Goal: Navigation & Orientation: Understand site structure

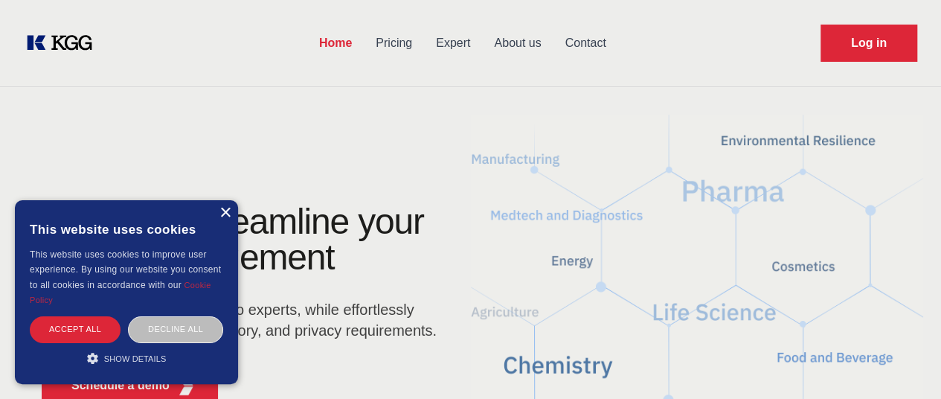
click at [221, 214] on div "×" at bounding box center [224, 213] width 11 height 11
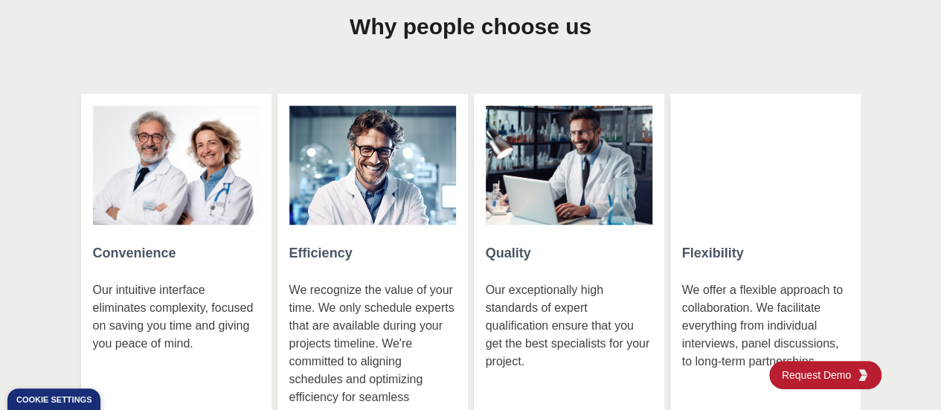
scroll to position [3285, 0]
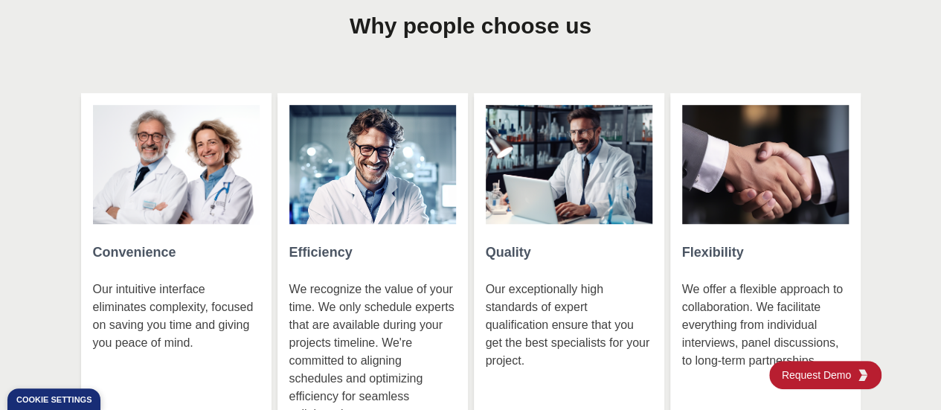
click at [1, 172] on section "Why people choose us Convenience Our intuitive interface eliminates complexity,…" at bounding box center [470, 255] width 941 height 592
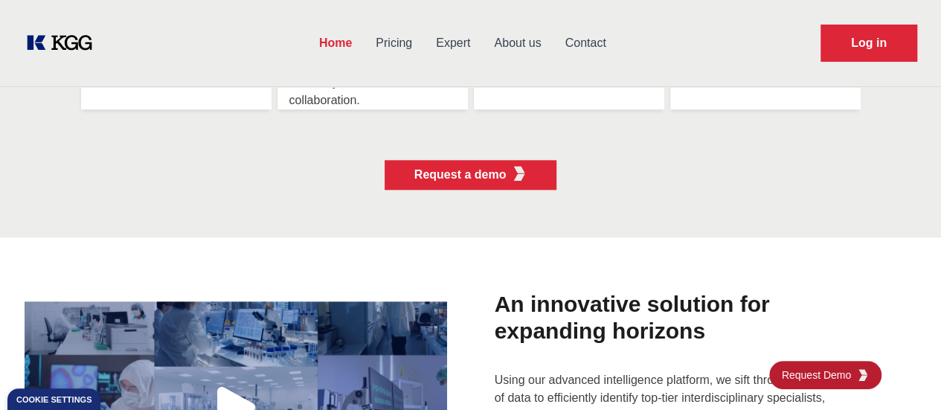
scroll to position [3561, 0]
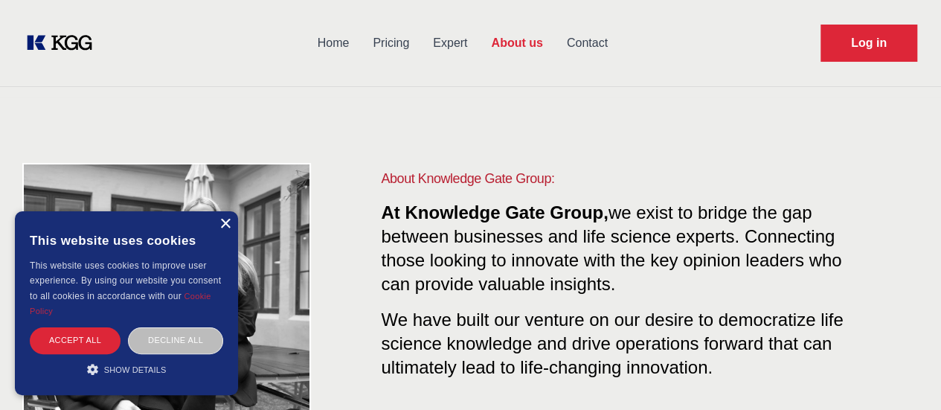
click at [226, 222] on div "×" at bounding box center [224, 224] width 11 height 11
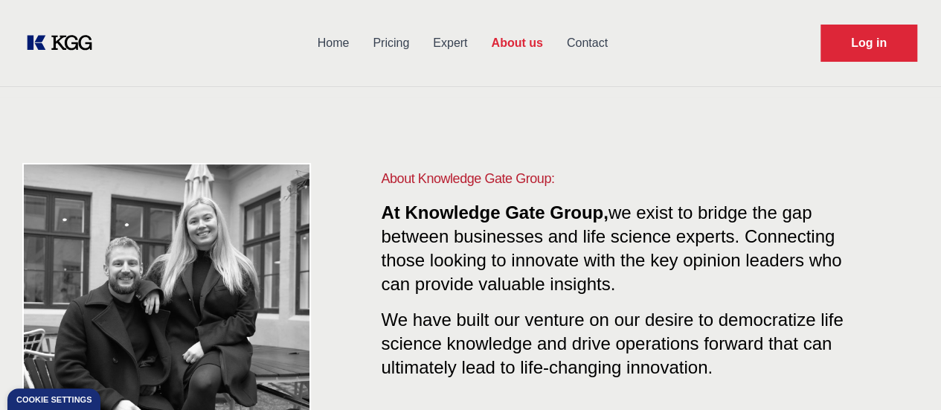
click at [479, 43] on link "Expert" at bounding box center [450, 43] width 58 height 39
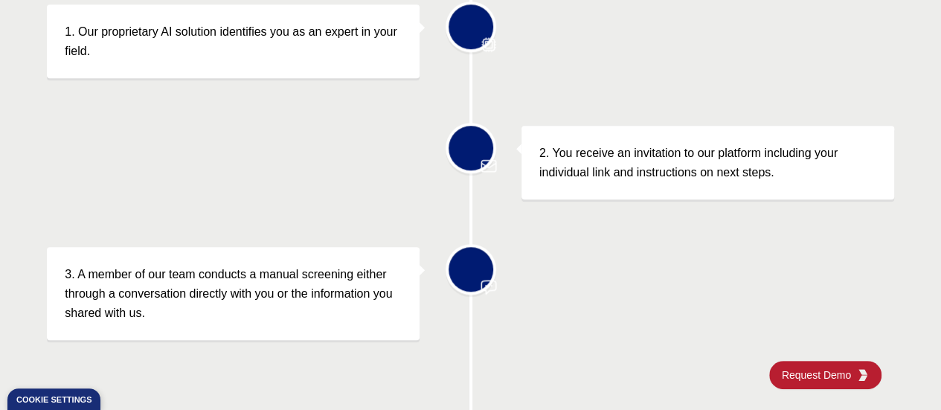
scroll to position [558, 0]
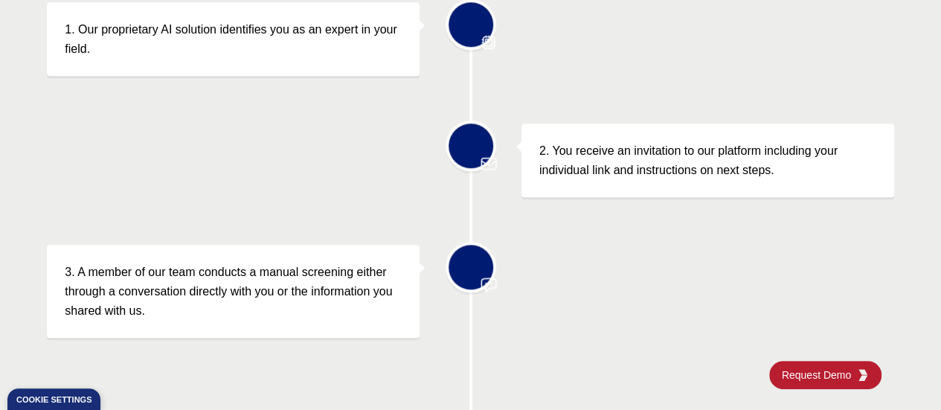
click at [134, 277] on p "3. A member of our team conducts a manual screening either through a conversati…" at bounding box center [233, 291] width 337 height 57
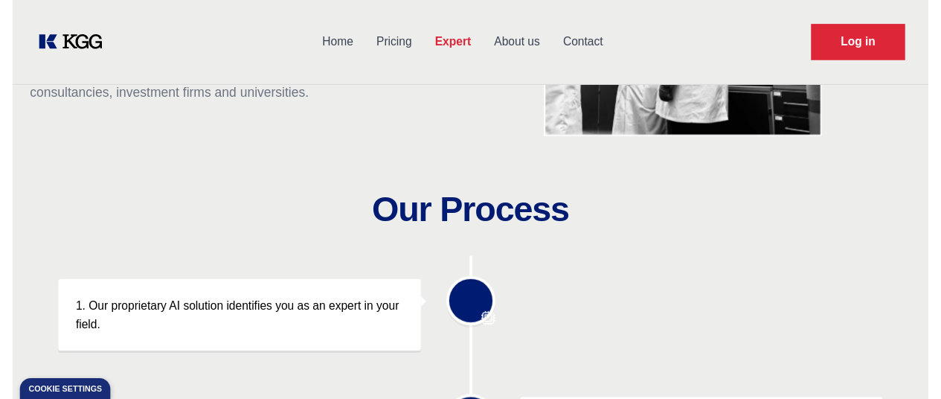
scroll to position [0, 0]
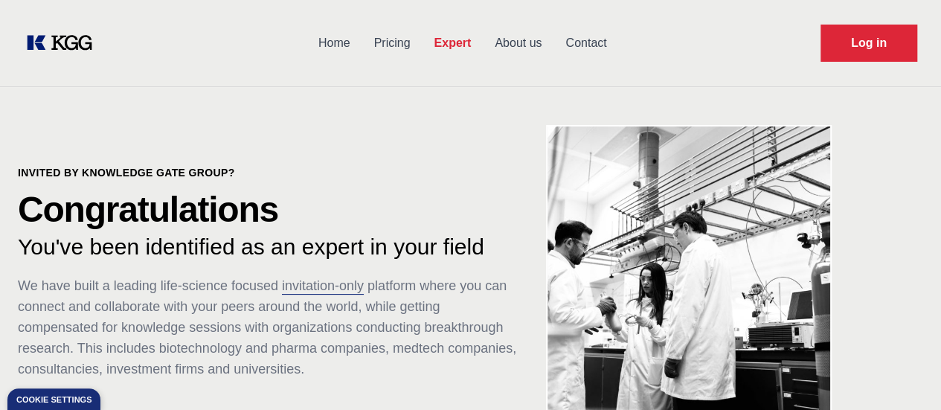
click at [362, 44] on link "Home" at bounding box center [334, 43] width 56 height 39
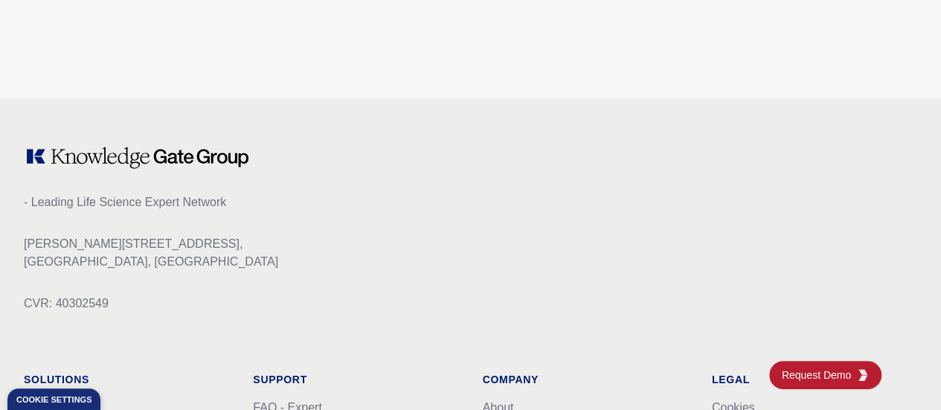
scroll to position [6151, 0]
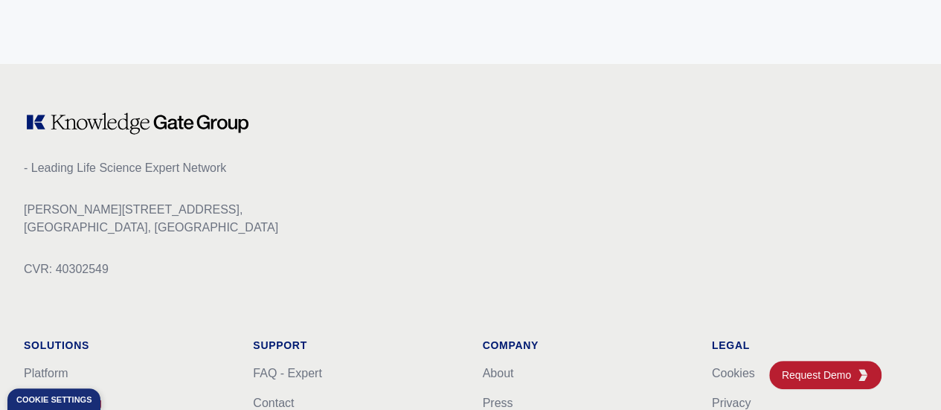
click at [102, 397] on link "Guided Pricing" at bounding box center [63, 403] width 78 height 13
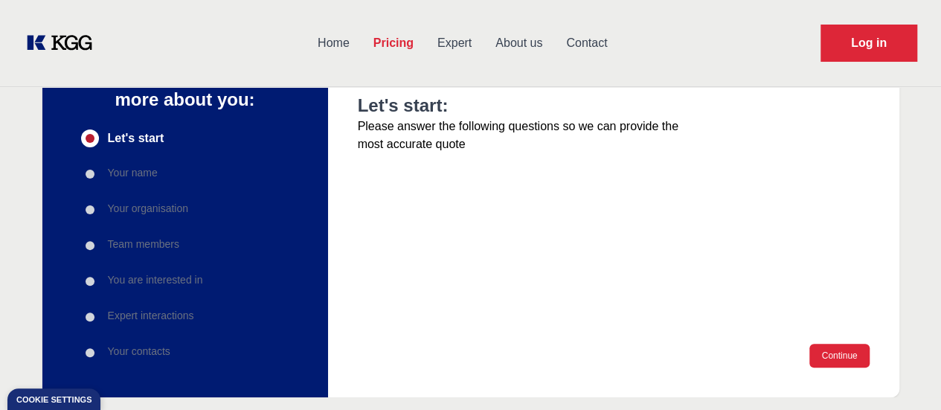
scroll to position [121, 0]
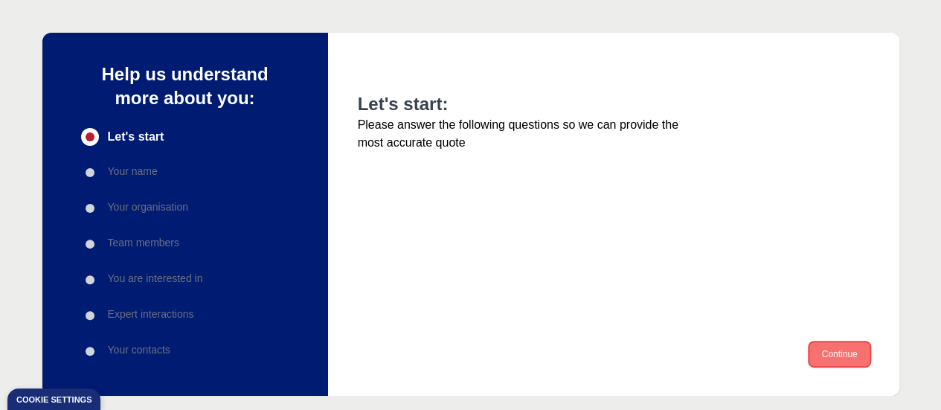
click at [820, 347] on button "Continue" at bounding box center [839, 354] width 60 height 24
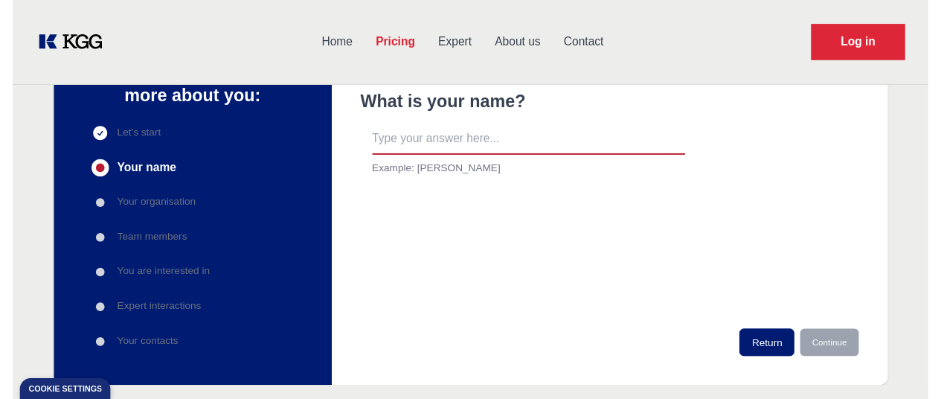
scroll to position [0, 0]
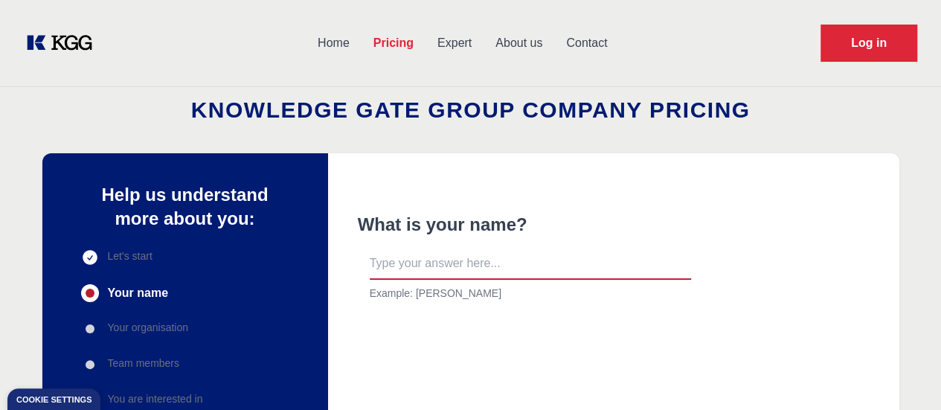
click at [361, 39] on link "Home" at bounding box center [334, 43] width 56 height 39
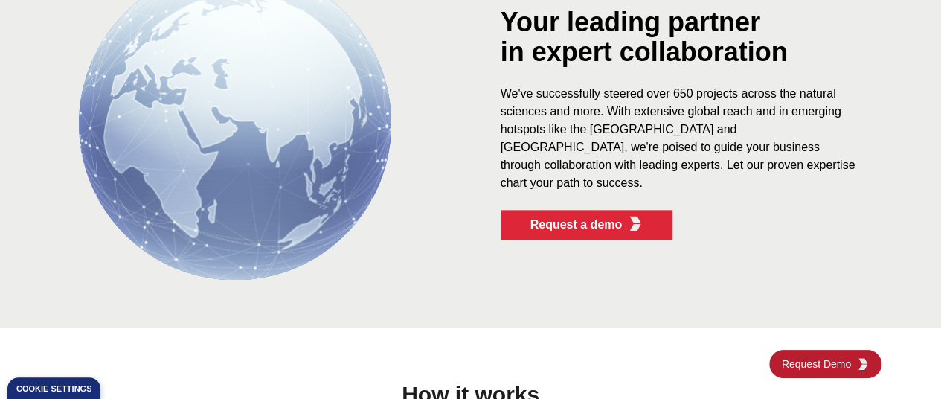
scroll to position [835, 0]
click at [275, 139] on img at bounding box center [235, 123] width 312 height 312
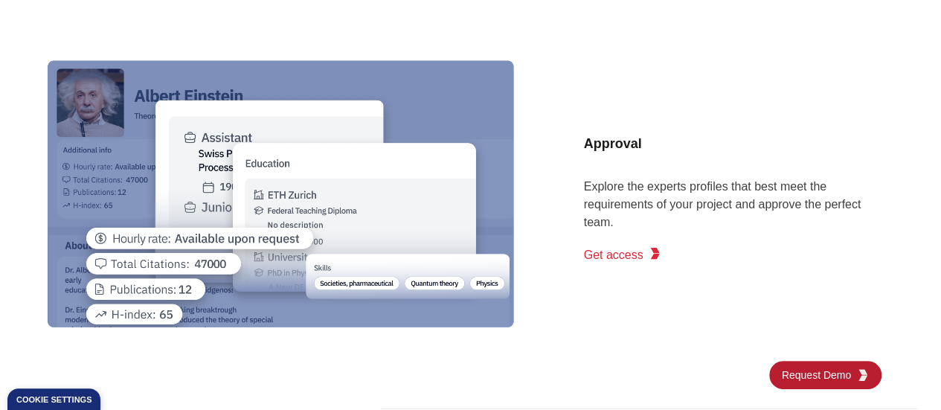
scroll to position [1728, 0]
